Goal: Task Accomplishment & Management: Complete application form

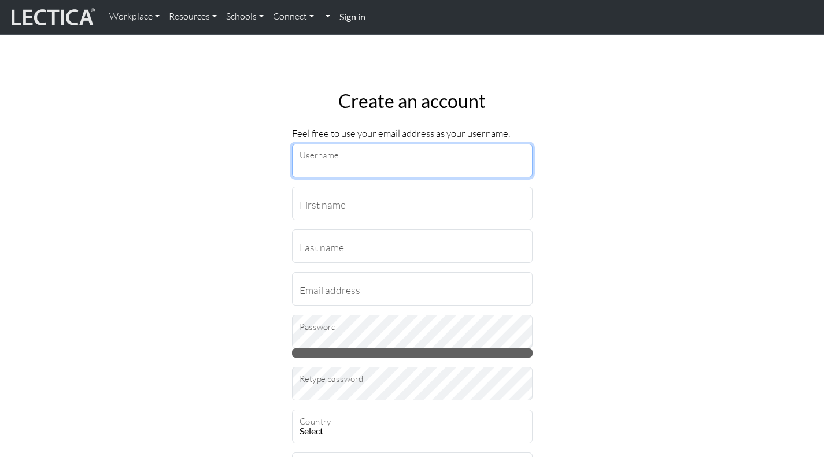
click at [407, 160] on input "Username" at bounding box center [412, 161] width 240 height 34
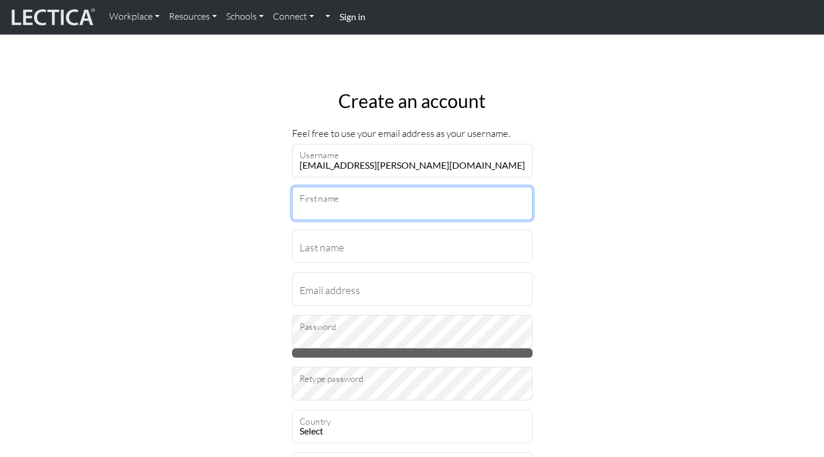
click at [413, 205] on input "First name" at bounding box center [412, 204] width 240 height 34
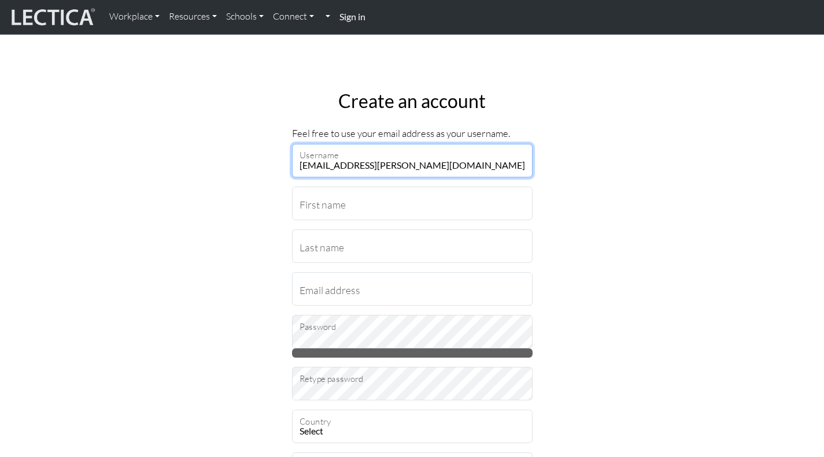
click at [429, 154] on input "[EMAIL_ADDRESS][PERSON_NAME][DOMAIN_NAME]" at bounding box center [412, 161] width 240 height 34
click at [486, 161] on input "[EMAIL_ADDRESS][PERSON_NAME][DOMAIN_NAME]" at bounding box center [412, 161] width 240 height 34
type input "l"
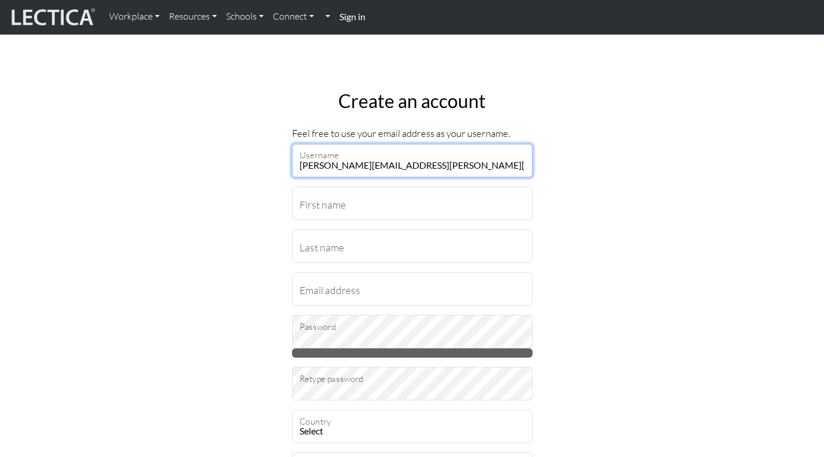
click at [372, 167] on input "[PERSON_NAME][EMAIL_ADDRESS][PERSON_NAME][DOMAIN_NAME]" at bounding box center [412, 161] width 240 height 34
type input "[PERSON_NAME][EMAIL_ADDRESS][PERSON_NAME][DOMAIN_NAME]"
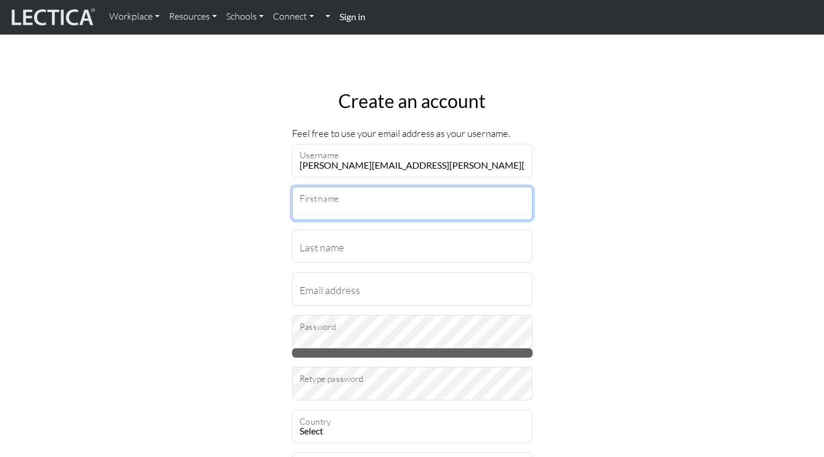
click at [396, 192] on input "First name" at bounding box center [412, 204] width 240 height 34
type input "Lauren"
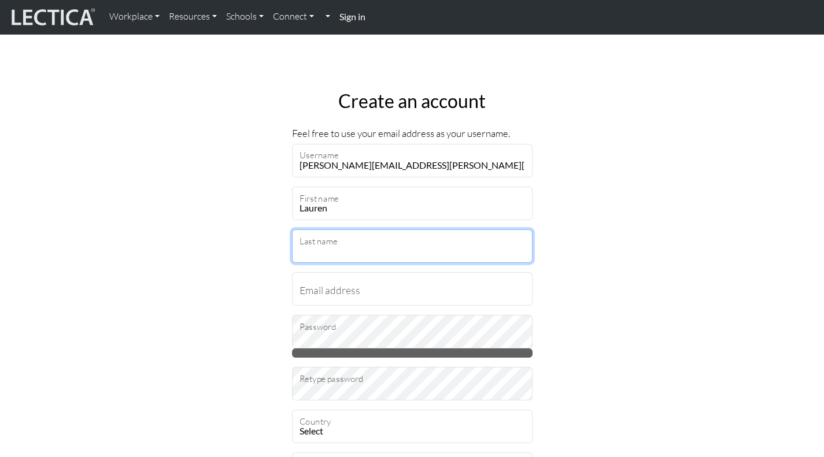
click at [362, 251] on input "Last name" at bounding box center [412, 247] width 240 height 34
type input "[PERSON_NAME]"
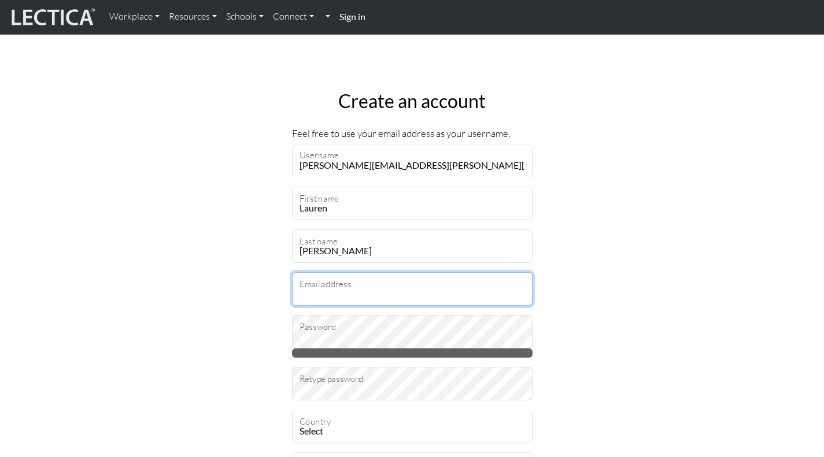
click at [361, 295] on input "Email address" at bounding box center [412, 289] width 240 height 34
type input "[PERSON_NAME][EMAIL_ADDRESS][PERSON_NAME][DOMAIN_NAME]"
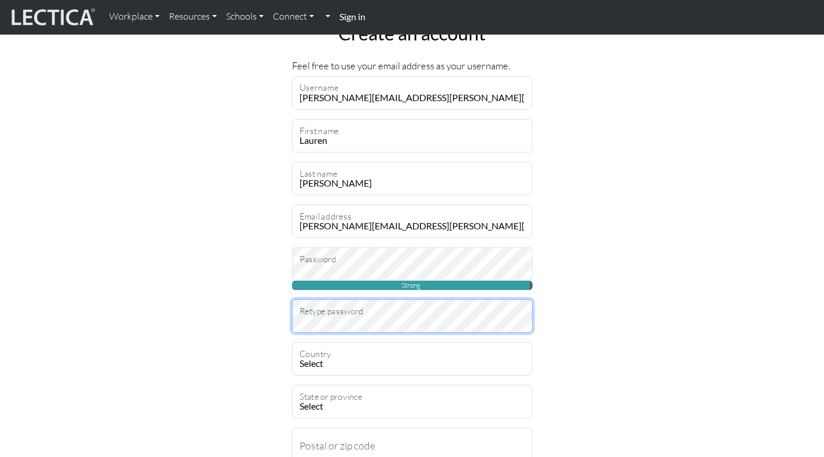
scroll to position [76, 0]
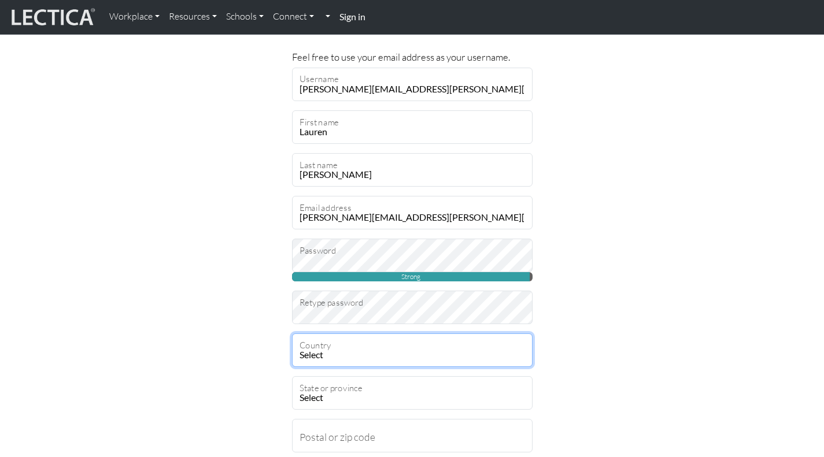
click at [384, 354] on select "Select [GEOGRAPHIC_DATA] A…land Islands [GEOGRAPHIC_DATA] [GEOGRAPHIC_DATA] [US…" at bounding box center [412, 351] width 240 height 34
select select "236"
click at [292, 334] on select "Select [GEOGRAPHIC_DATA] A…land Islands [GEOGRAPHIC_DATA] [GEOGRAPHIC_DATA] [US…" at bounding box center [412, 351] width 240 height 34
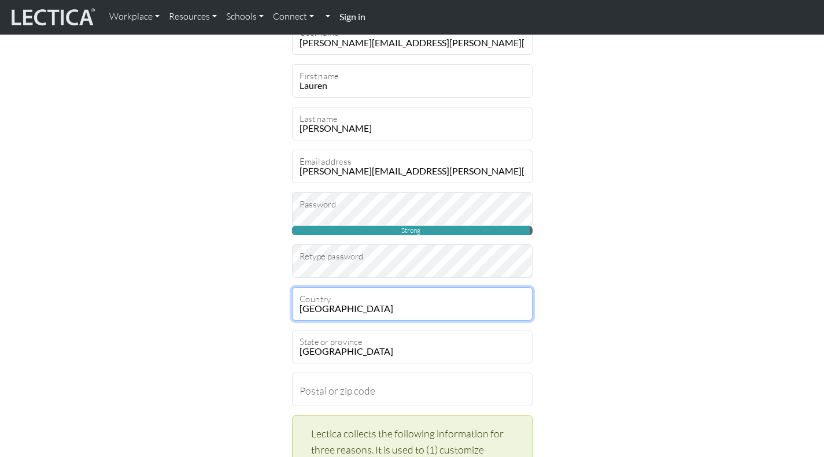
scroll to position [128, 0]
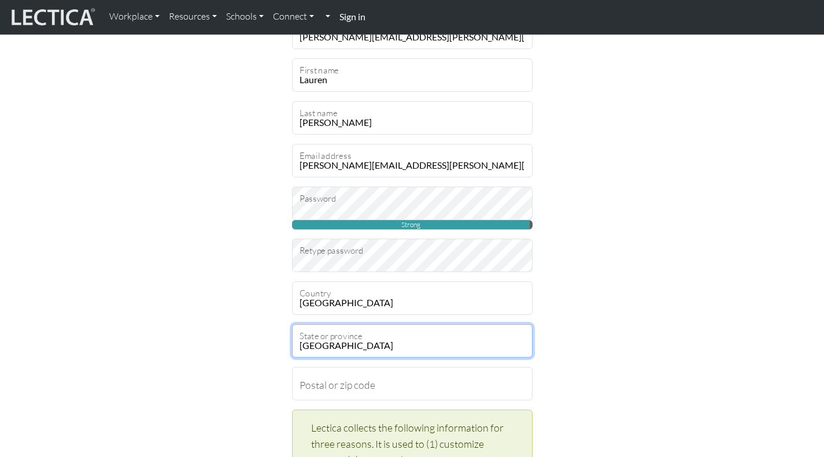
click at [415, 351] on select "[GEOGRAPHIC_DATA] [GEOGRAPHIC_DATA] [GEOGRAPHIC_DATA][PERSON_NAME][GEOGRAPHIC_D…" at bounding box center [412, 341] width 240 height 34
select select "12499"
click at [292, 324] on select "[GEOGRAPHIC_DATA] [GEOGRAPHIC_DATA] [GEOGRAPHIC_DATA][PERSON_NAME][GEOGRAPHIC_D…" at bounding box center [412, 341] width 240 height 34
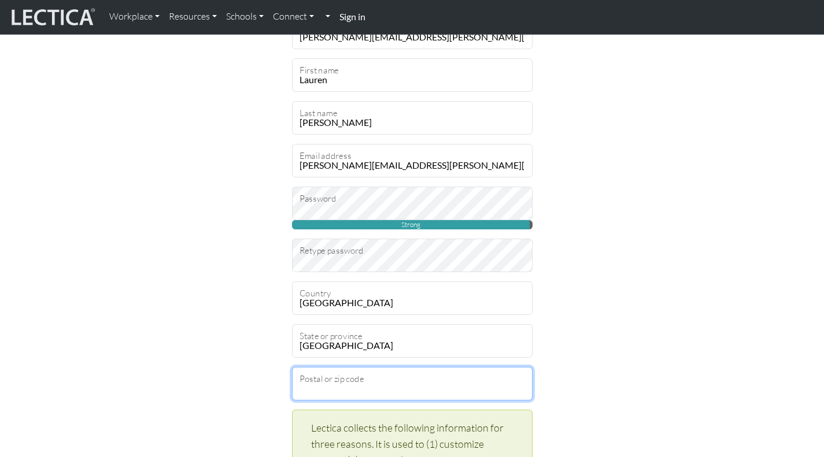
click at [365, 390] on input "Postal or zip code" at bounding box center [412, 384] width 240 height 34
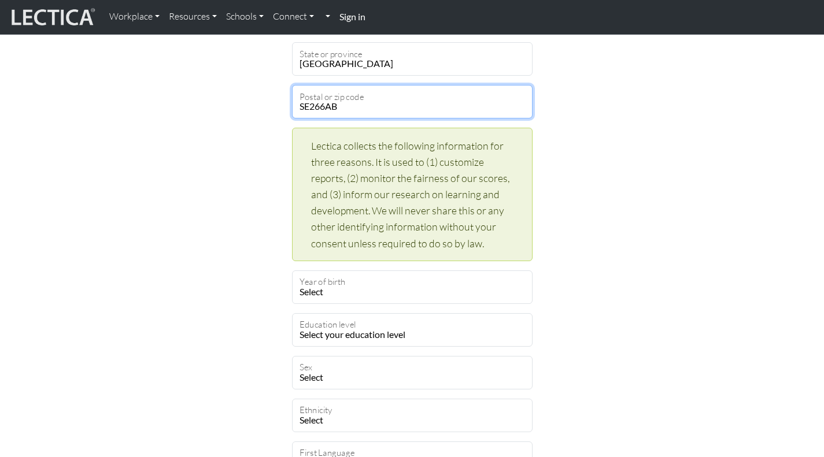
scroll to position [412, 0]
type input "SE266AB"
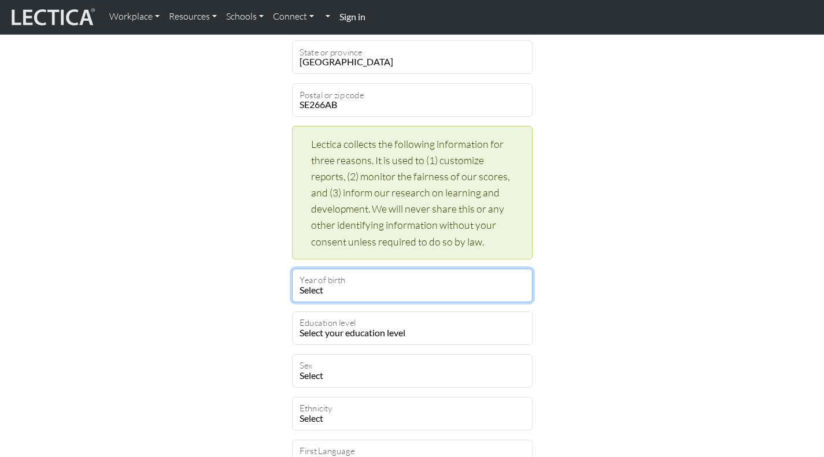
click at [365, 286] on select "Select 2019 2018 2017 2016 2015 2014 2013 2012 2011 2010 2009 2008 2007 2006 20…" at bounding box center [412, 286] width 240 height 34
select select "1983"
click at [292, 269] on select "Select 2019 2018 2017 2016 2015 2014 2013 2012 2011 2010 2009 2008 2007 2006 20…" at bounding box center [412, 286] width 240 height 34
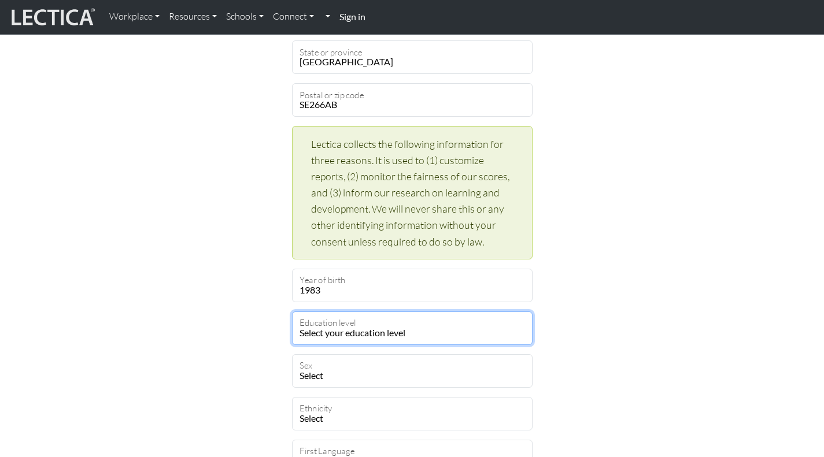
click at [413, 336] on select "Select your education level toddler pre-pre-pre-k pre-pre-k pre-k Kindergarten …" at bounding box center [412, 329] width 240 height 34
select select "22"
click at [292, 312] on select "Select your education level toddler pre-pre-pre-k pre-pre-k pre-k Kindergarten …" at bounding box center [412, 329] width 240 height 34
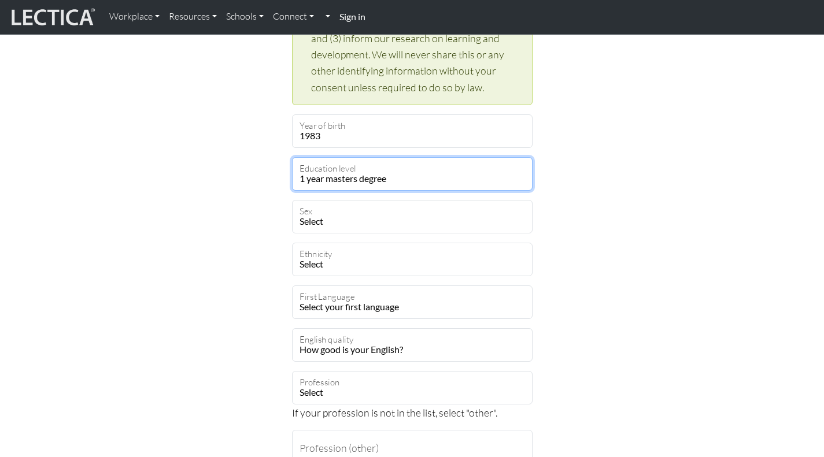
scroll to position [571, 0]
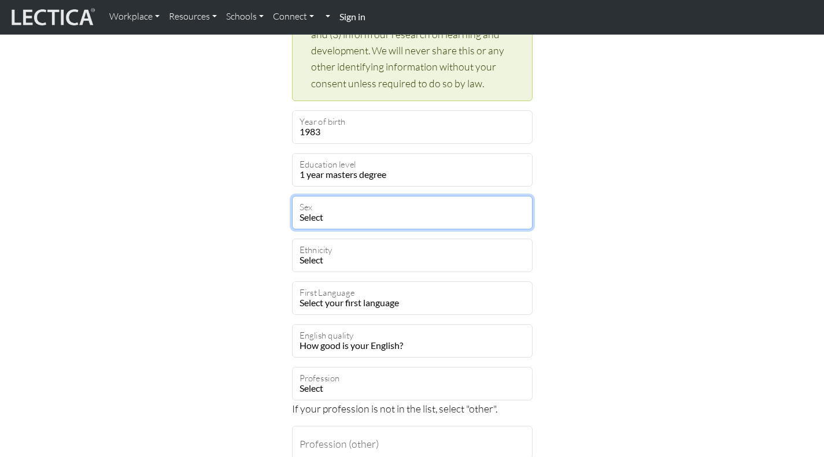
click at [434, 208] on select "Select [DEMOGRAPHIC_DATA] [DEMOGRAPHIC_DATA] Binary [DEMOGRAPHIC_DATA] Opt out" at bounding box center [412, 213] width 240 height 34
click at [434, 213] on select "Select [DEMOGRAPHIC_DATA] [DEMOGRAPHIC_DATA] Binary [DEMOGRAPHIC_DATA] Opt out" at bounding box center [412, 213] width 240 height 34
select select "[DEMOGRAPHIC_DATA]"
click at [292, 196] on select "Select [DEMOGRAPHIC_DATA] [DEMOGRAPHIC_DATA] Binary [DEMOGRAPHIC_DATA] Opt out" at bounding box center [412, 213] width 240 height 34
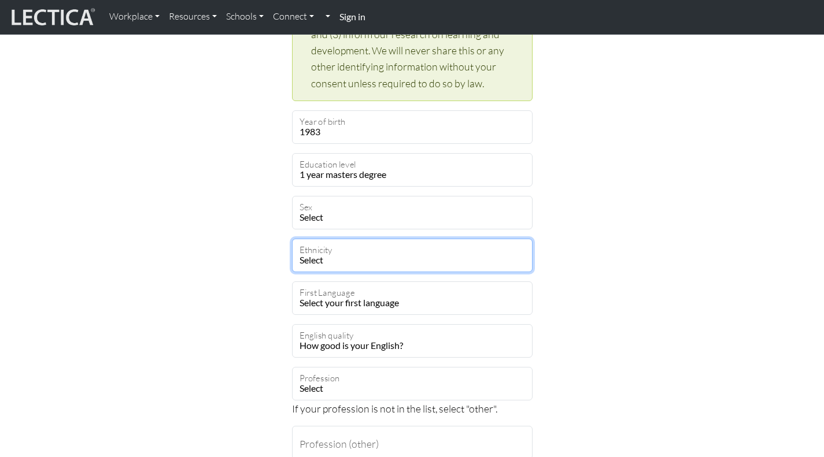
click at [432, 269] on select "Select [DEMOGRAPHIC_DATA] [DEMOGRAPHIC_DATA] Black [GEOGRAPHIC_DATA] Caucasian …" at bounding box center [412, 256] width 240 height 34
select select "101"
click at [292, 239] on select "Select [DEMOGRAPHIC_DATA] [DEMOGRAPHIC_DATA] Black [GEOGRAPHIC_DATA] Caucasian …" at bounding box center [412, 256] width 240 height 34
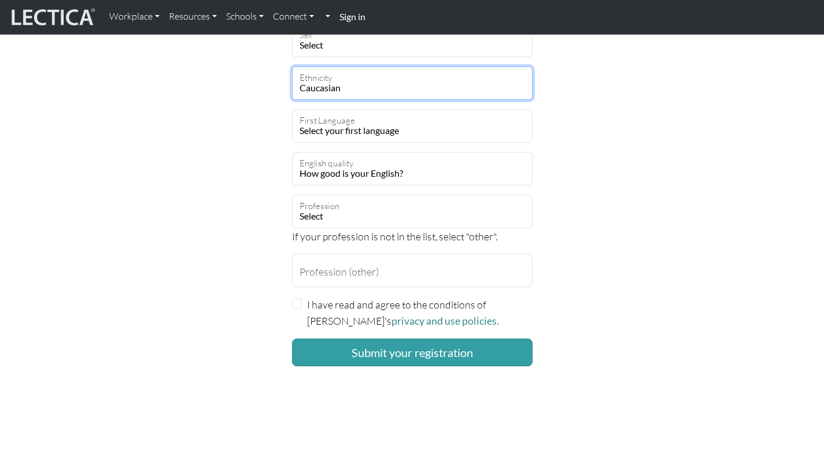
scroll to position [743, 0]
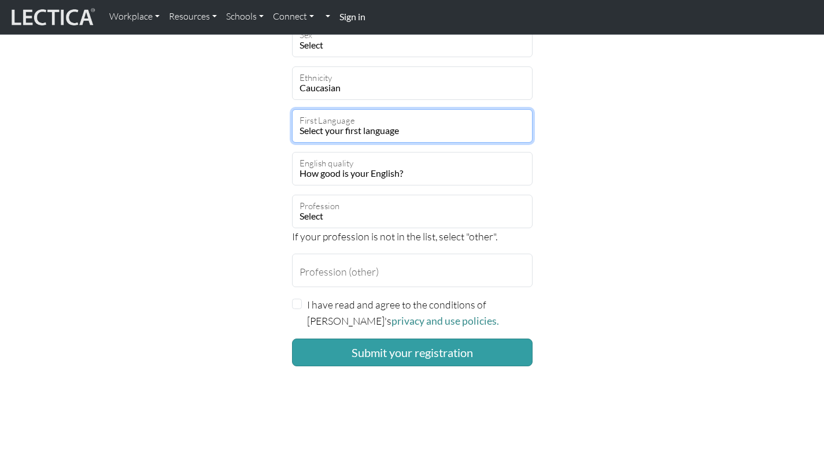
click at [408, 128] on select "Select your first language [GEOGRAPHIC_DATA] [GEOGRAPHIC_DATA] Acoli Adangme Ad…" at bounding box center [412, 126] width 240 height 34
select select "1927"
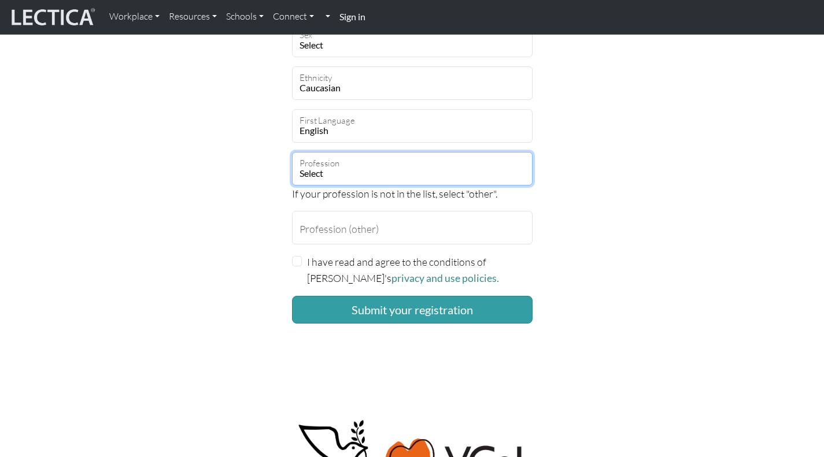
click at [390, 166] on select "Select academic accounting/finance administration arts: performing arts: visual…" at bounding box center [412, 169] width 240 height 34
select select "64"
click at [292, 152] on select "Select academic accounting/finance administration arts: performing arts: visual…" at bounding box center [412, 169] width 240 height 34
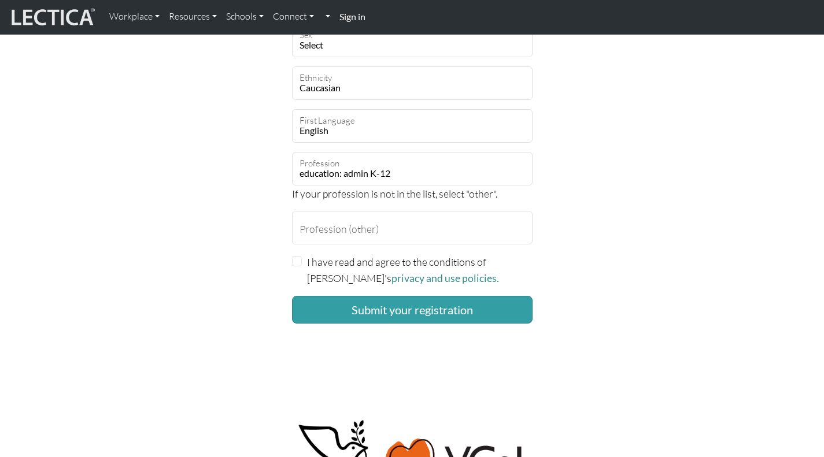
click at [506, 256] on label "I have read and agree to the conditions of [PERSON_NAME]'s privacy and use poli…" at bounding box center [419, 270] width 225 height 33
click at [302, 256] on input "I have read and agree to the conditions of [PERSON_NAME]'s privacy and use poli…" at bounding box center [297, 261] width 10 height 10
checkbox input "true"
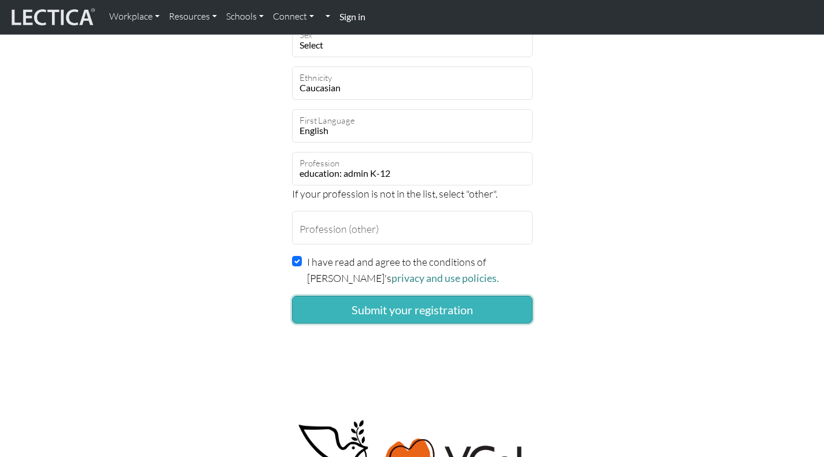
click at [513, 304] on button "Submit your registration" at bounding box center [412, 310] width 240 height 28
